Goal: Information Seeking & Learning: Learn about a topic

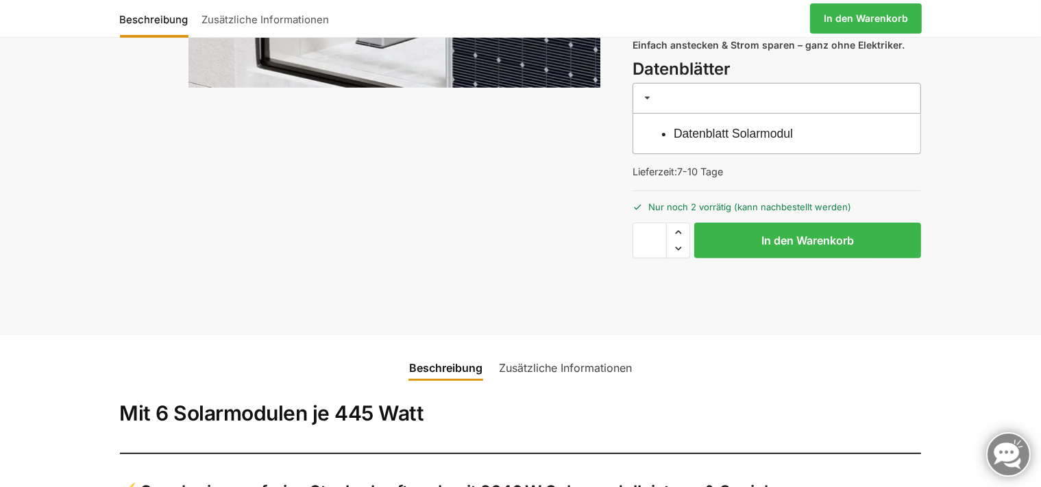
scroll to position [651, 0]
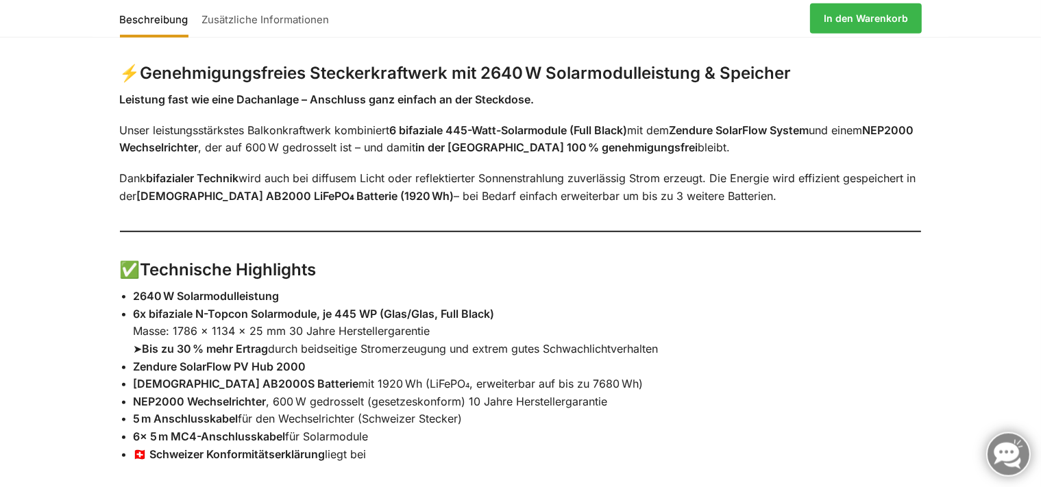
scroll to position [868, 0]
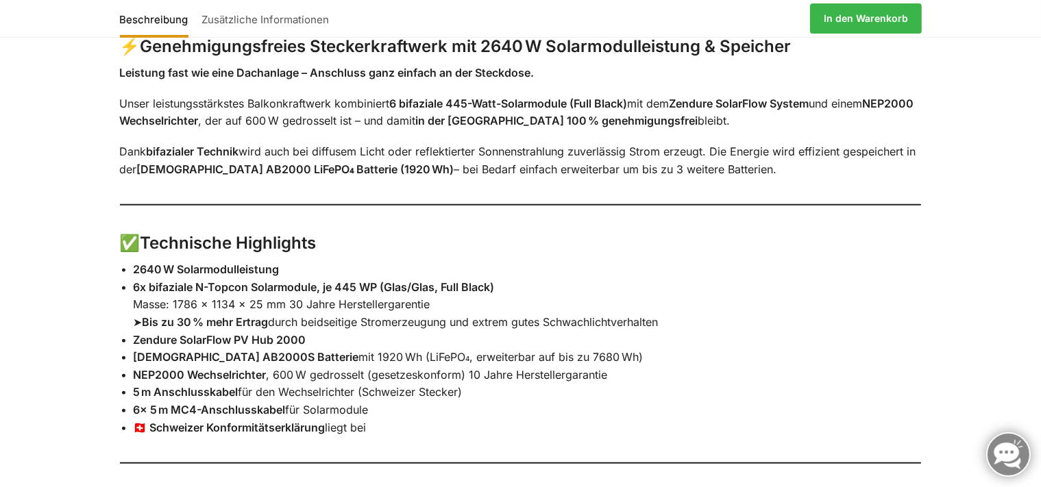
click at [10, 221] on div "Beschreibung Zusätzliche Informationen Mit 6 Solarmodulen je 445 Watt ⚡ Genehmi…" at bounding box center [520, 338] width 1041 height 899
drag, startPoint x: 135, startPoint y: 339, endPoint x: 306, endPoint y: 336, distance: 170.7
click at [306, 336] on strong "Zendure SolarFlow PV Hub 2000" at bounding box center [220, 340] width 173 height 14
copy strong "Zendure SolarFlow PV Hub 2000"
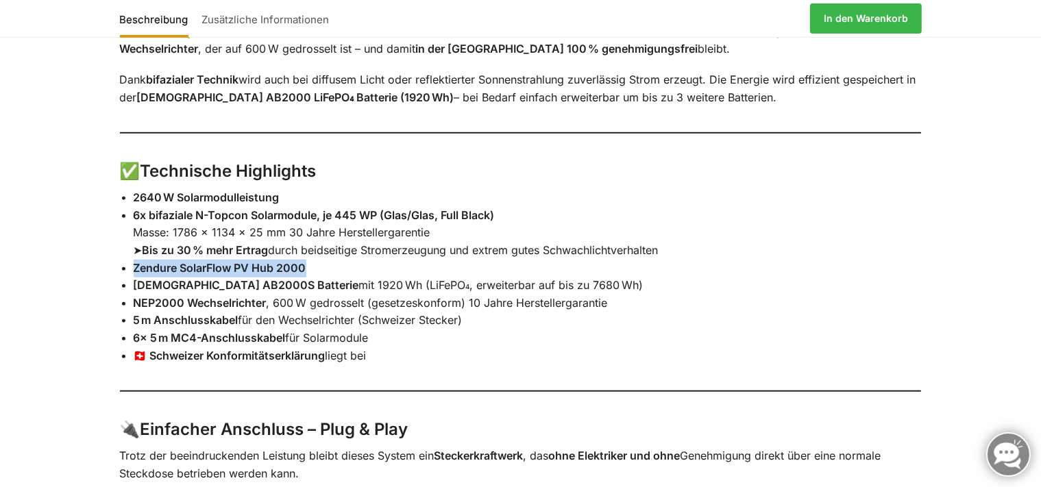
scroll to position [940, 0]
click at [255, 270] on strong "Zendure SolarFlow PV Hub 2000" at bounding box center [220, 268] width 173 height 14
drag, startPoint x: 306, startPoint y: 265, endPoint x: 136, endPoint y: 268, distance: 170.0
click at [136, 268] on strong "Zendure SolarFlow PV Hub 2000" at bounding box center [220, 268] width 173 height 14
copy strong "Zendure SolarFlow PV Hub 2000"
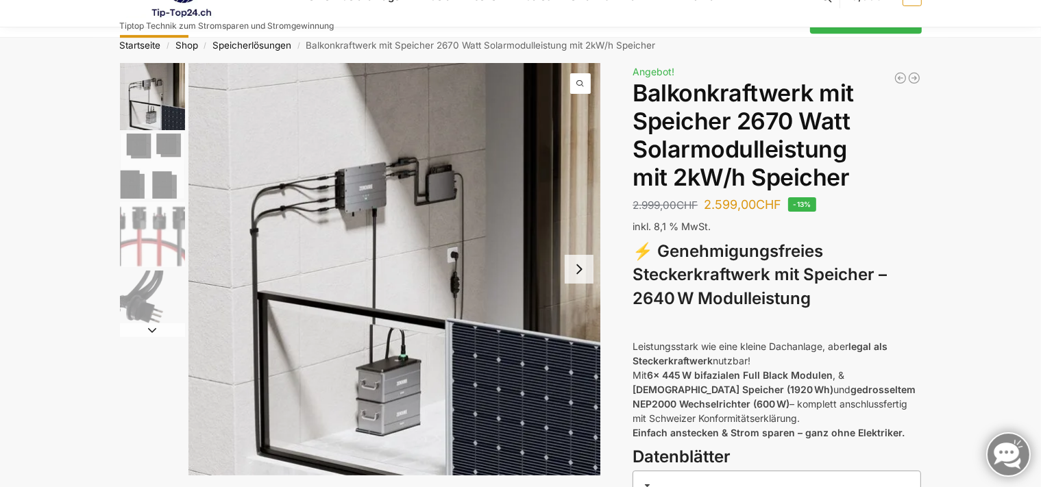
scroll to position [0, 0]
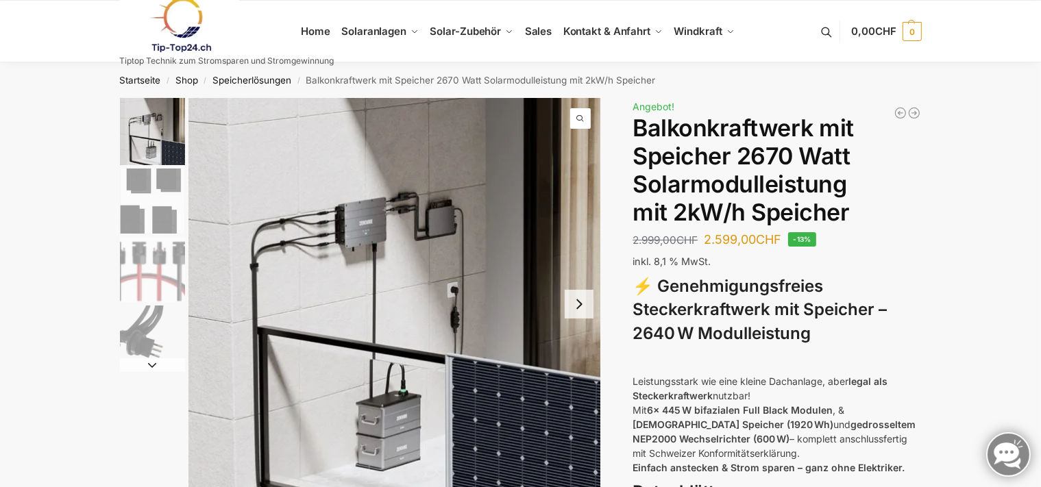
click at [166, 147] on img "1 / 4" at bounding box center [152, 131] width 65 height 67
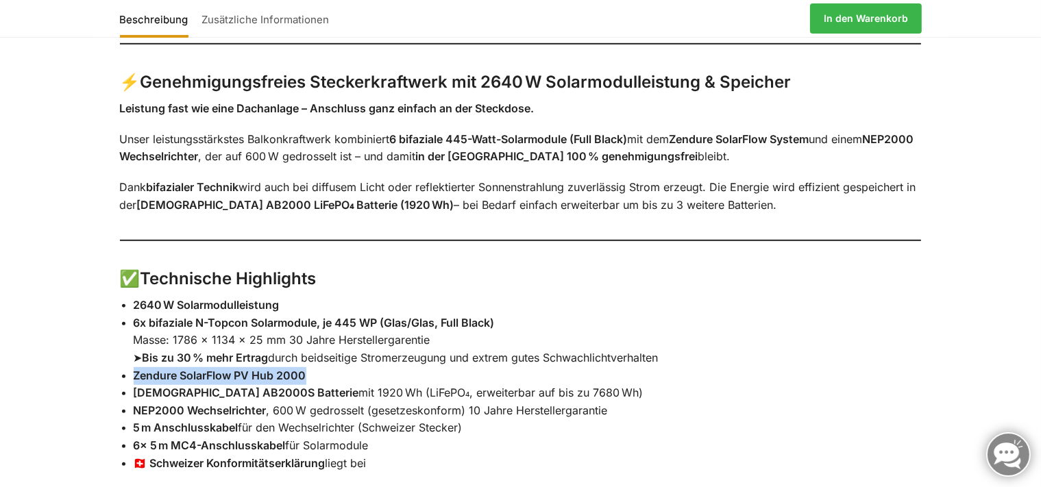
scroll to position [868, 0]
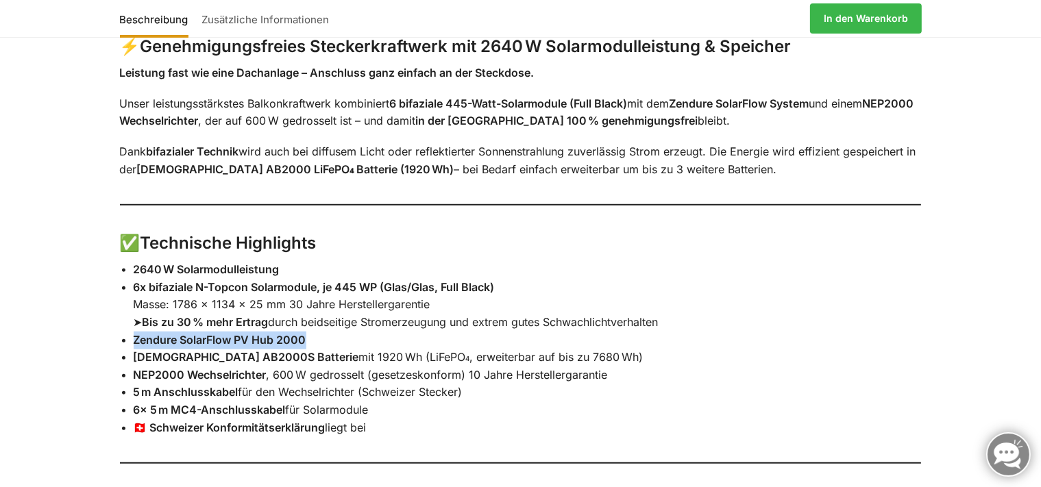
click at [177, 337] on strong "Zendure SolarFlow PV Hub 2000" at bounding box center [220, 340] width 173 height 14
drag, startPoint x: 308, startPoint y: 341, endPoint x: 130, endPoint y: 339, distance: 178.9
click at [134, 339] on li "Zendure SolarFlow PV Hub 2000" at bounding box center [528, 341] width 788 height 18
copy strong "Zendure SolarFlow PV Hub 2000"
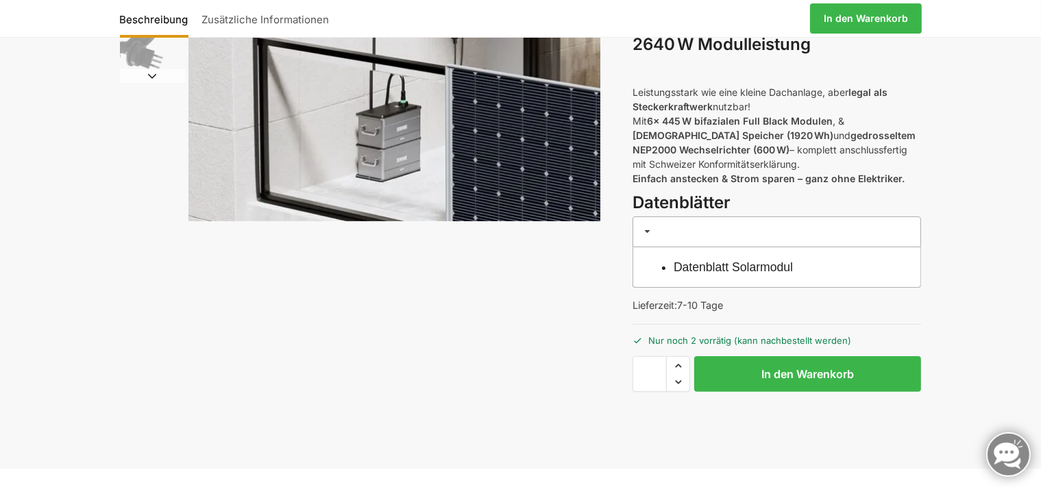
scroll to position [0, 0]
